Goal: Task Accomplishment & Management: Manage account settings

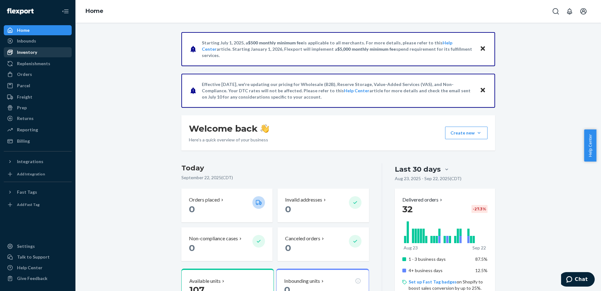
click at [38, 53] on div "Inventory" at bounding box center [37, 52] width 67 height 9
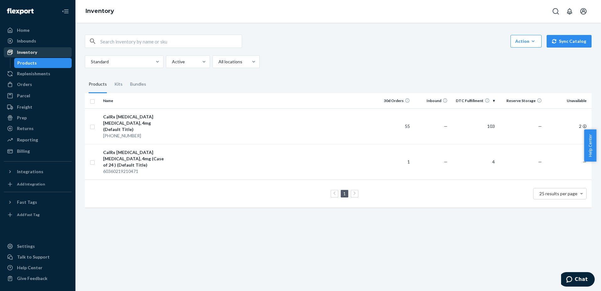
click at [38, 52] on div "Inventory" at bounding box center [37, 52] width 67 height 9
click at [585, 10] on icon "Open account menu" at bounding box center [584, 12] width 8 height 8
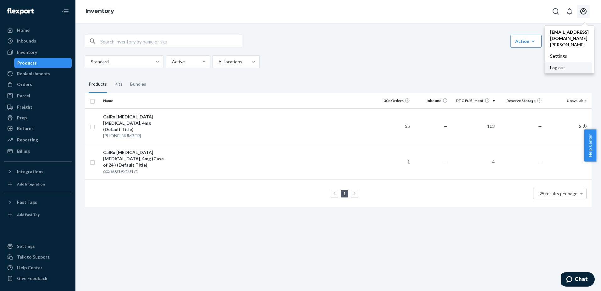
click at [558, 62] on div "Log out" at bounding box center [568, 68] width 47 height 12
